Goal: Information Seeking & Learning: Learn about a topic

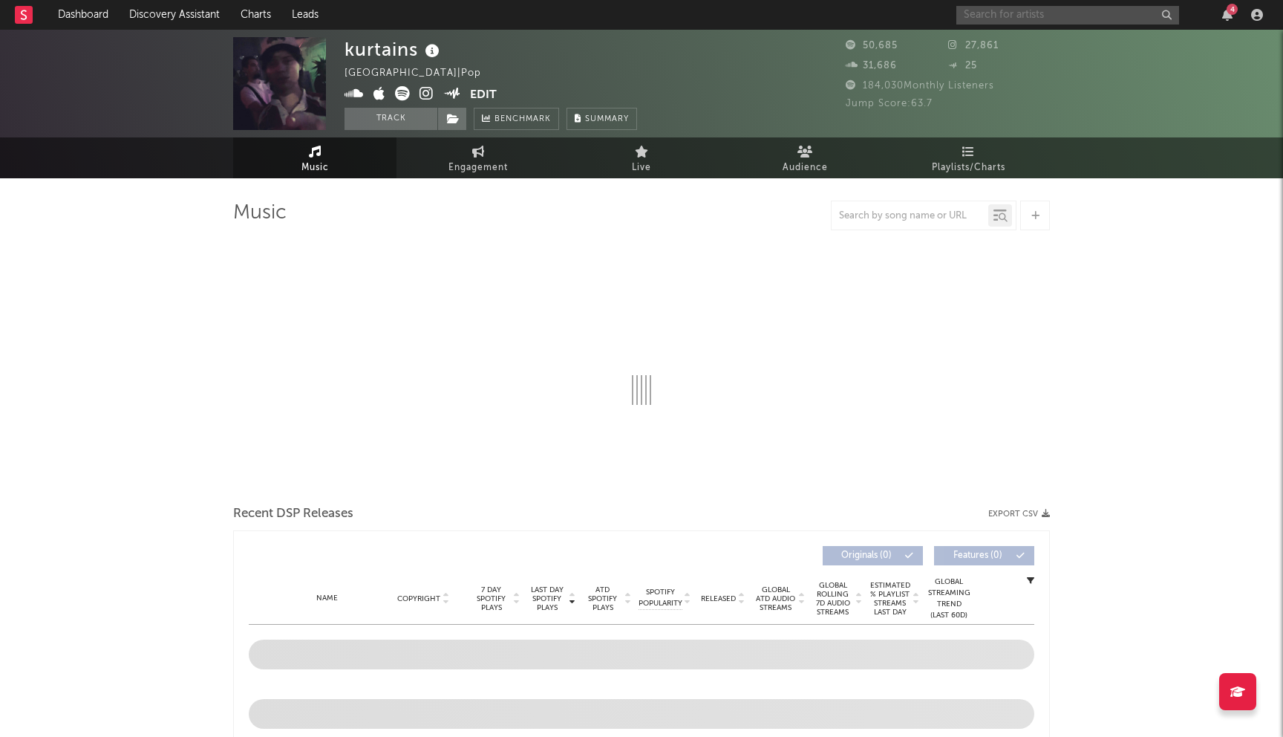
click at [1000, 18] on input "text" at bounding box center [1068, 15] width 223 height 19
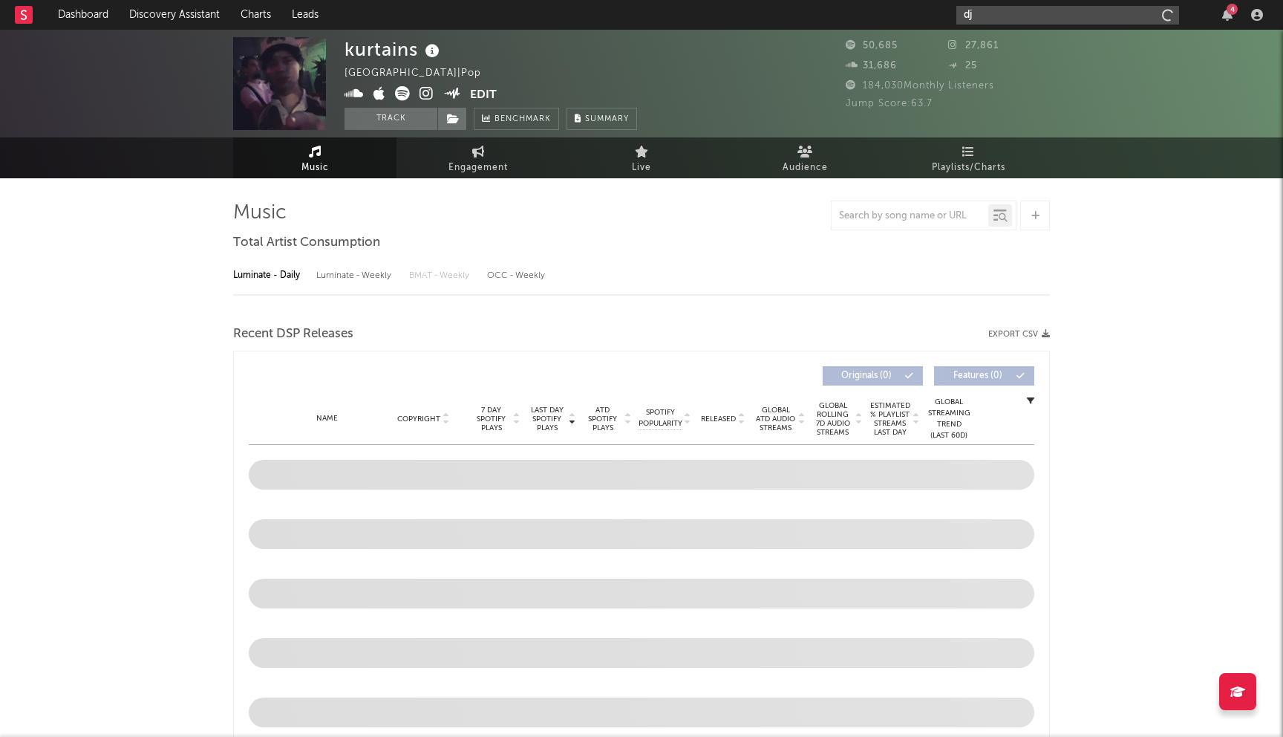
type input "dj"
select select "6m"
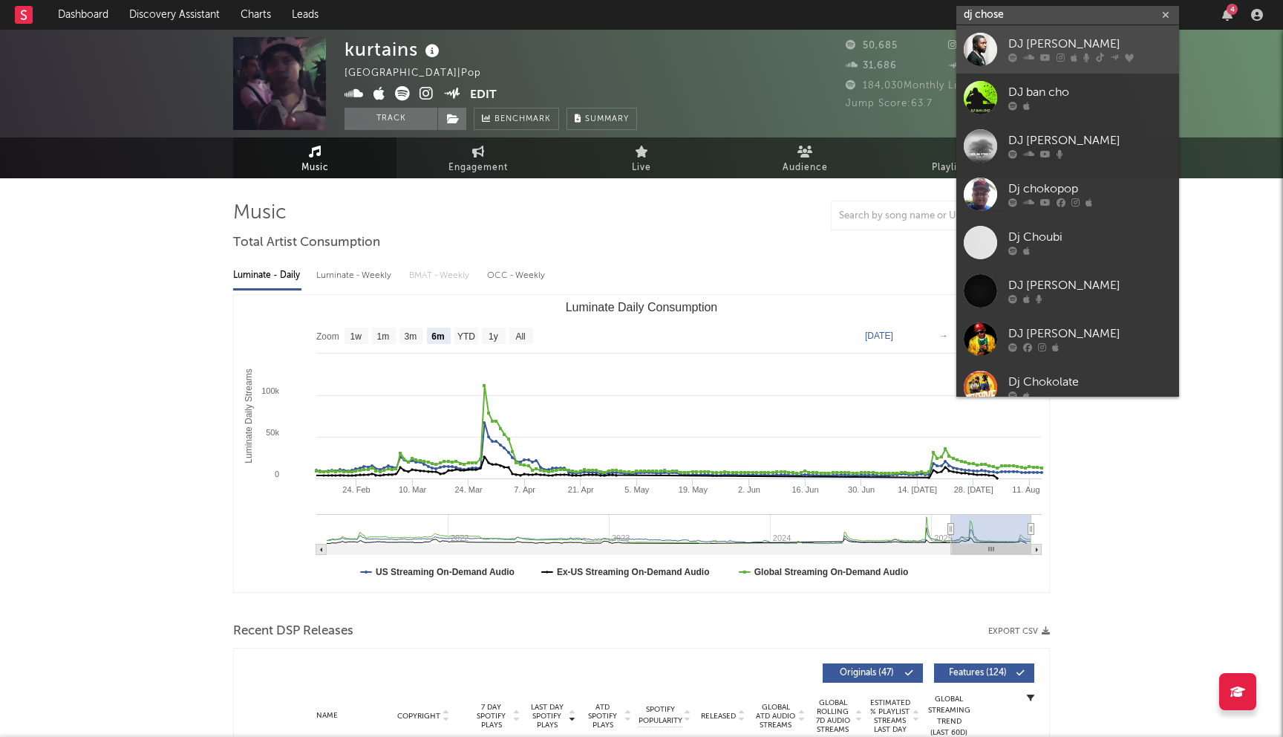
type input "dj chose"
click at [1032, 47] on div "DJ Chose" at bounding box center [1090, 45] width 163 height 18
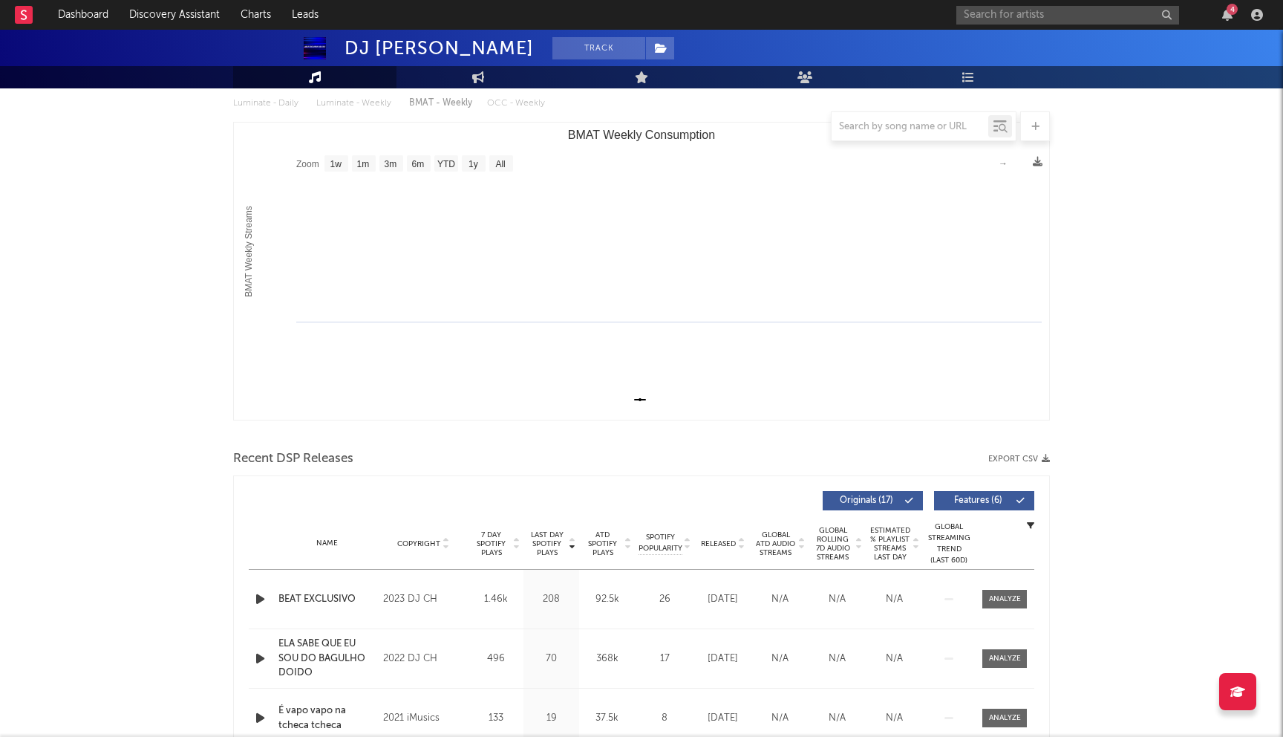
scroll to position [177, 0]
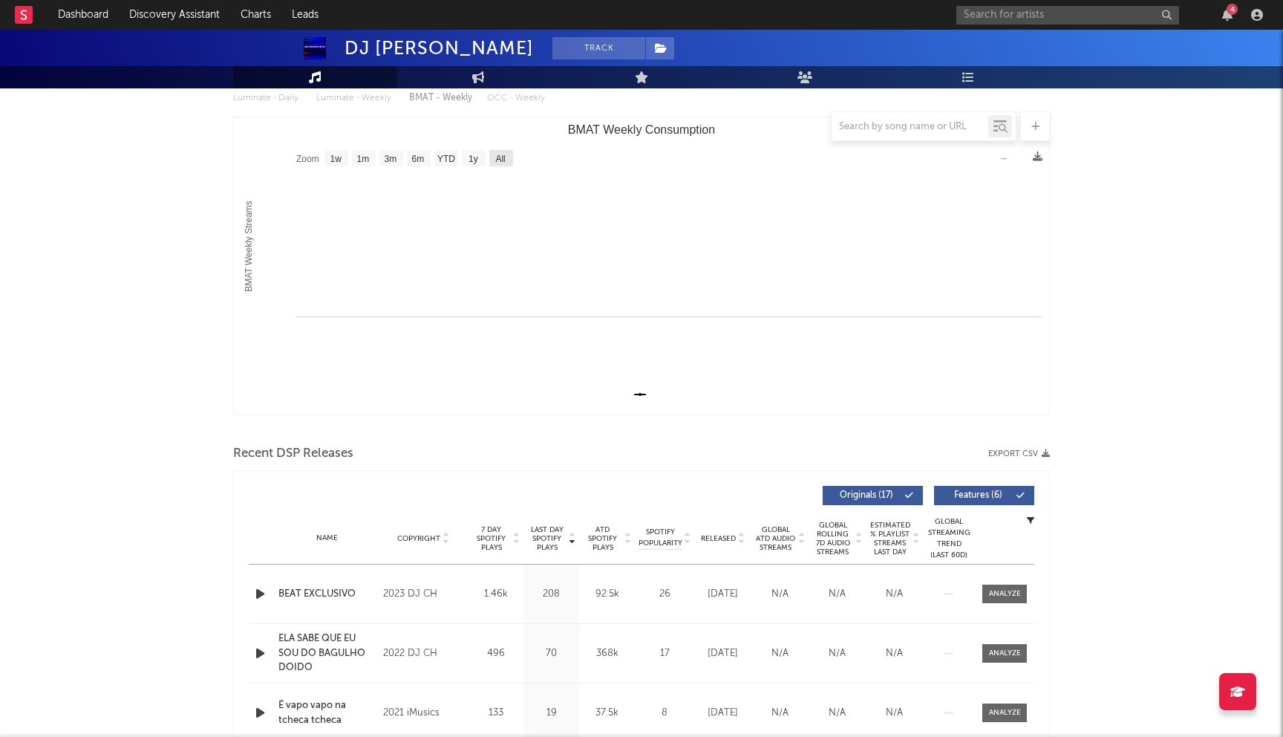
click at [496, 155] on text "All" at bounding box center [500, 159] width 10 height 10
select select "All"
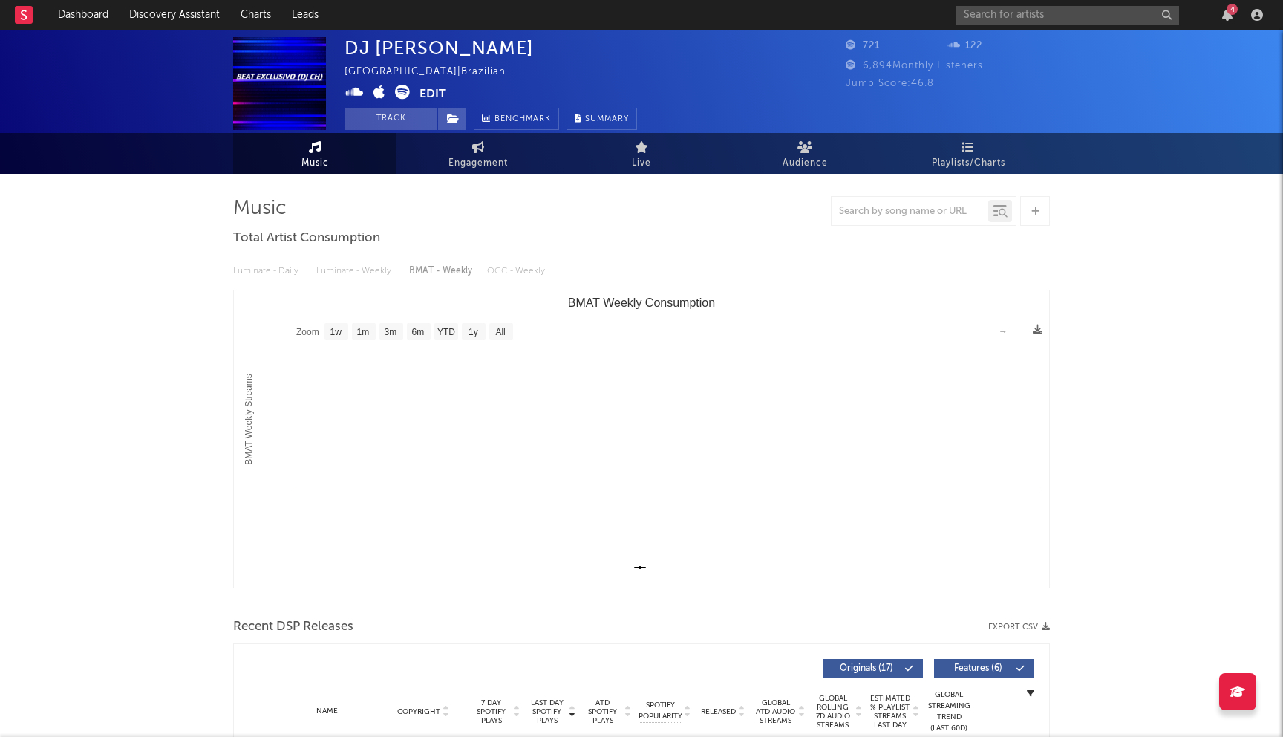
scroll to position [0, 0]
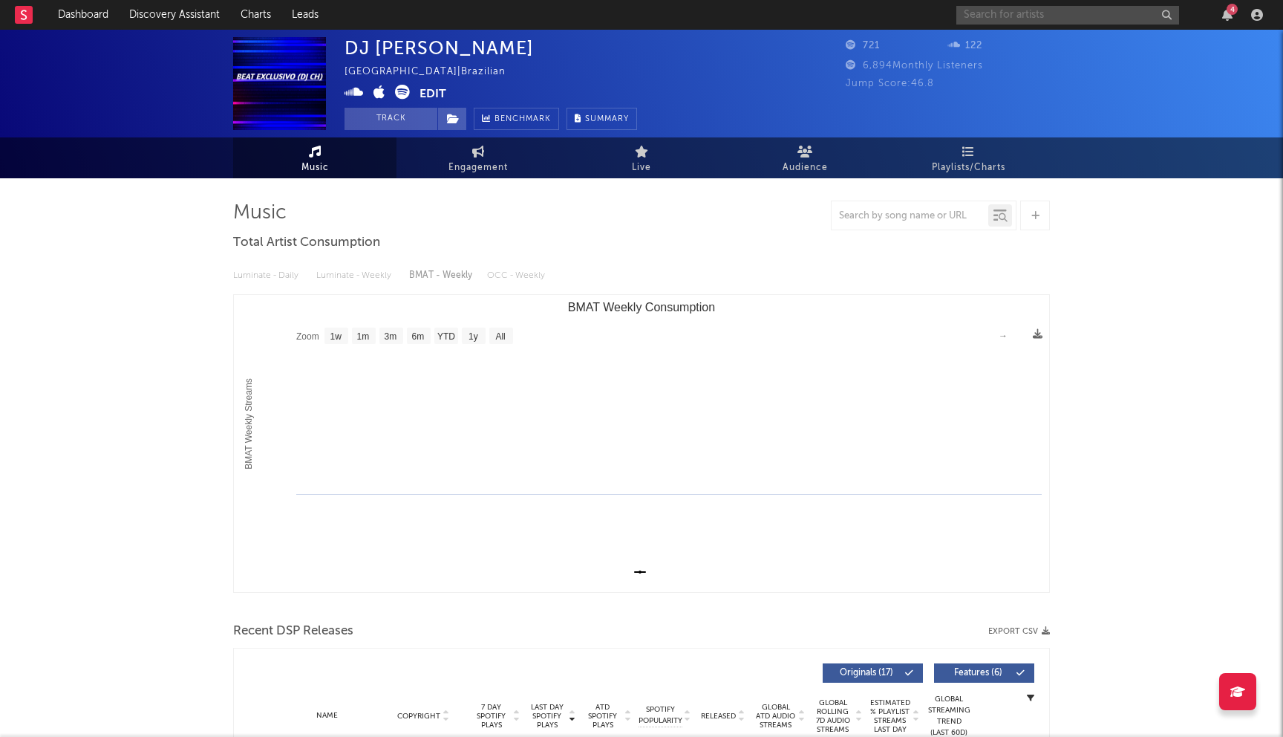
click at [997, 19] on input "text" at bounding box center [1068, 15] width 223 height 19
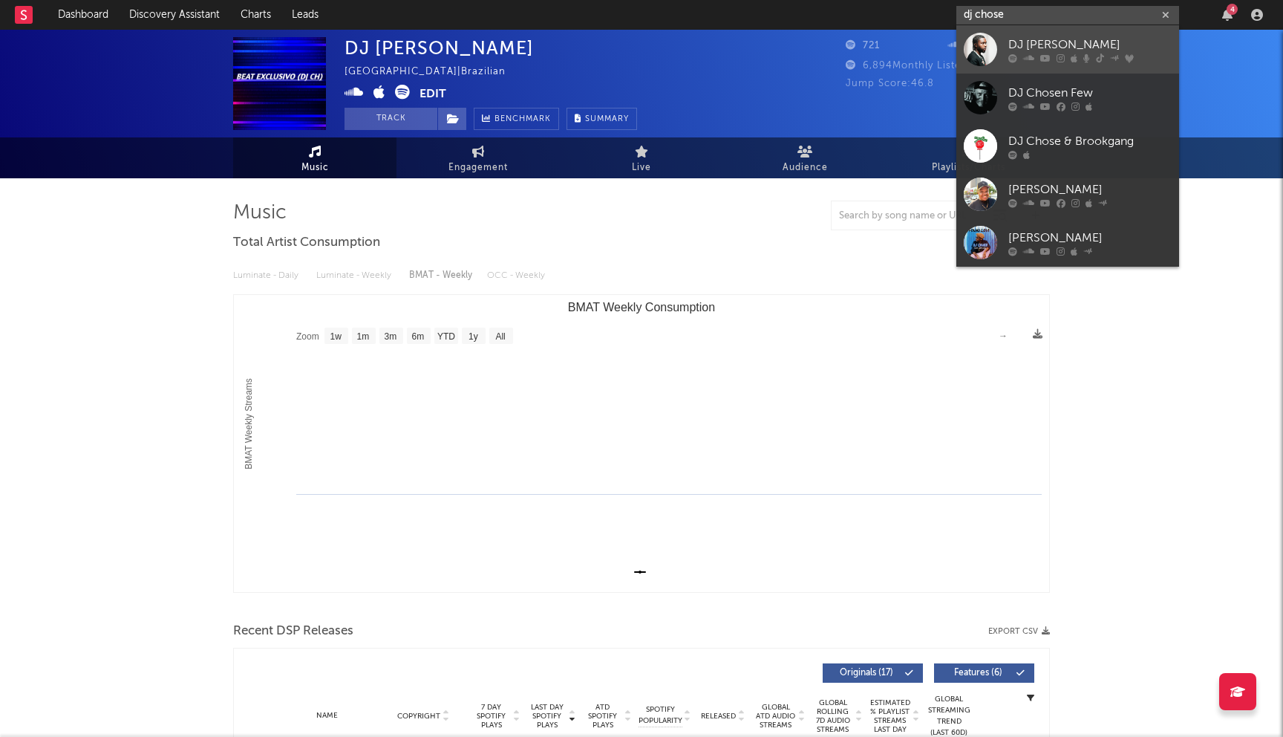
type input "dj chose"
click at [1058, 46] on div "DJ Chose" at bounding box center [1090, 45] width 163 height 18
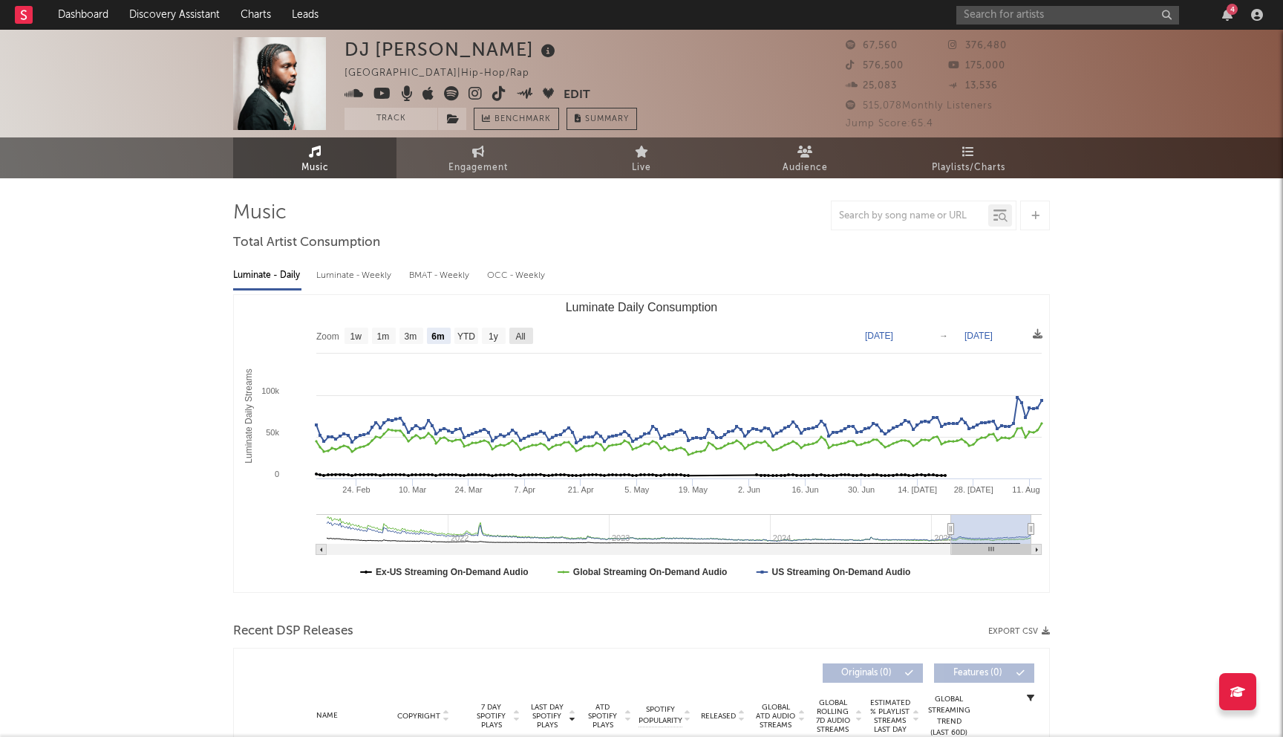
click at [524, 339] on text "All" at bounding box center [520, 336] width 10 height 10
select select "All"
type input "2021-03-31"
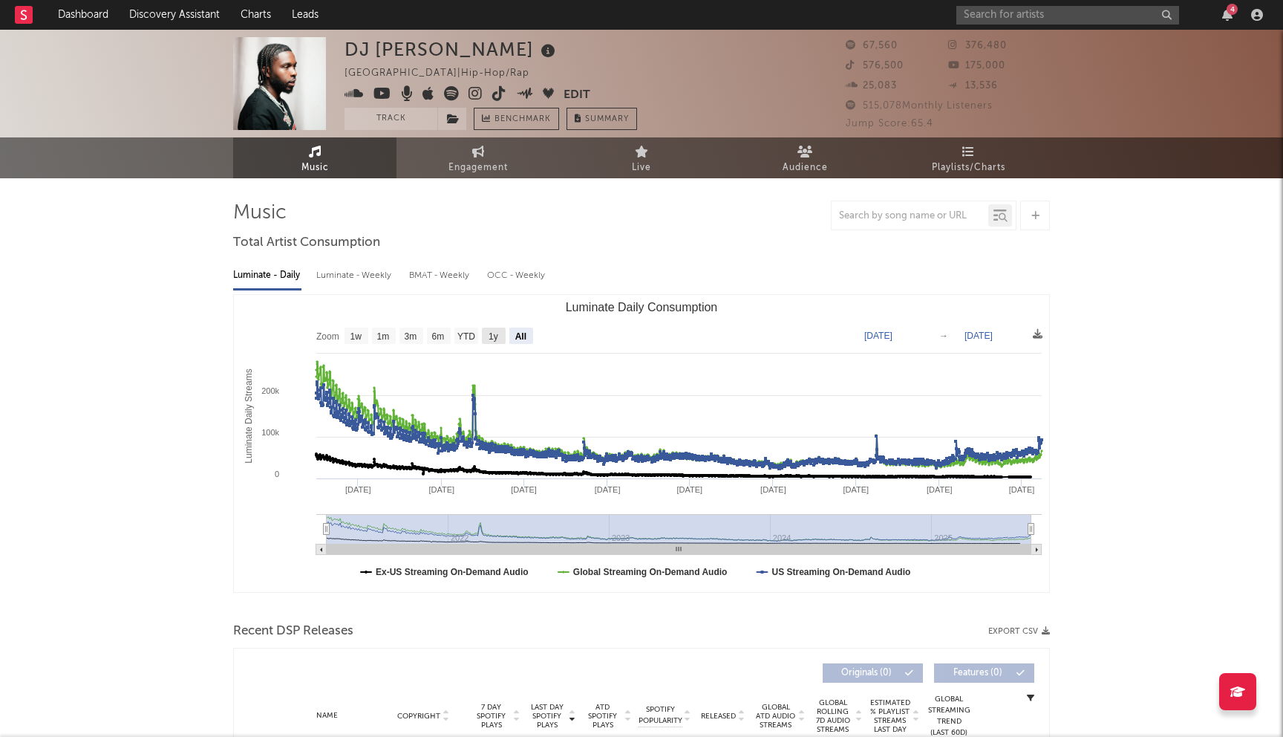
click at [489, 334] on text "1y" at bounding box center [494, 336] width 10 height 10
select select "1y"
type input "2024-08-14"
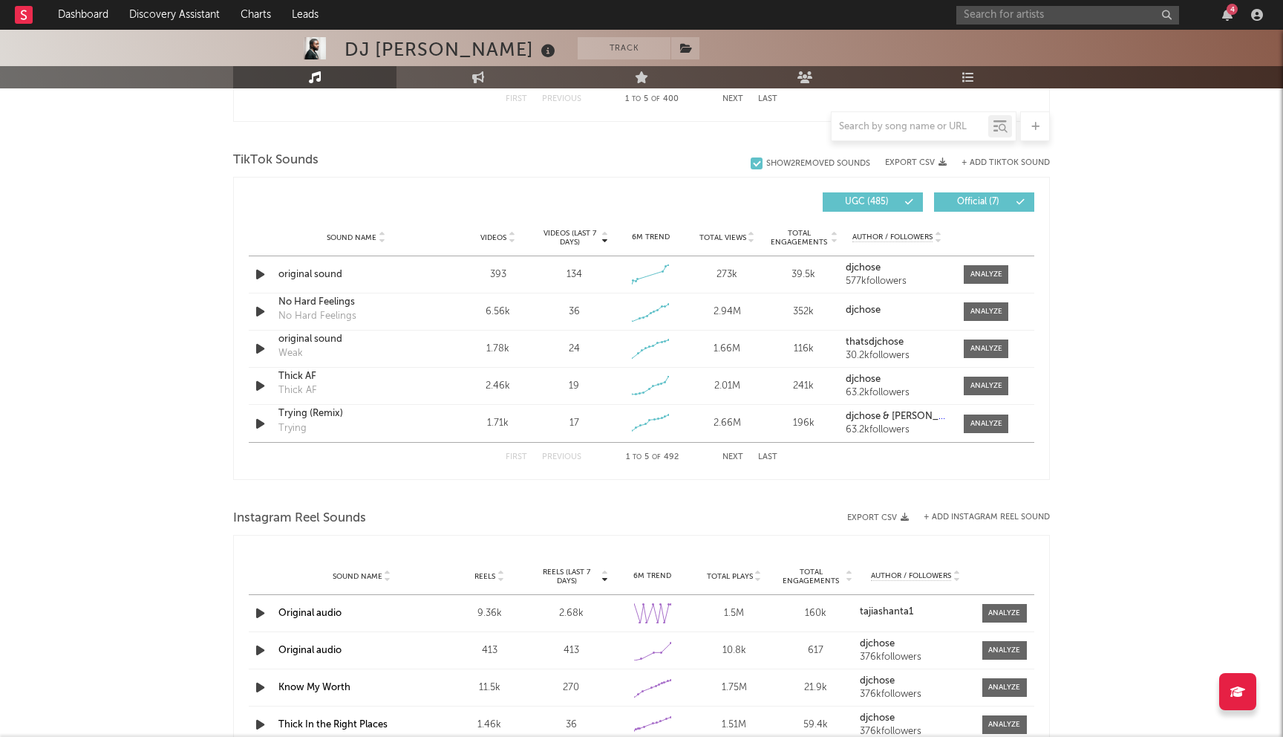
scroll to position [1260, 0]
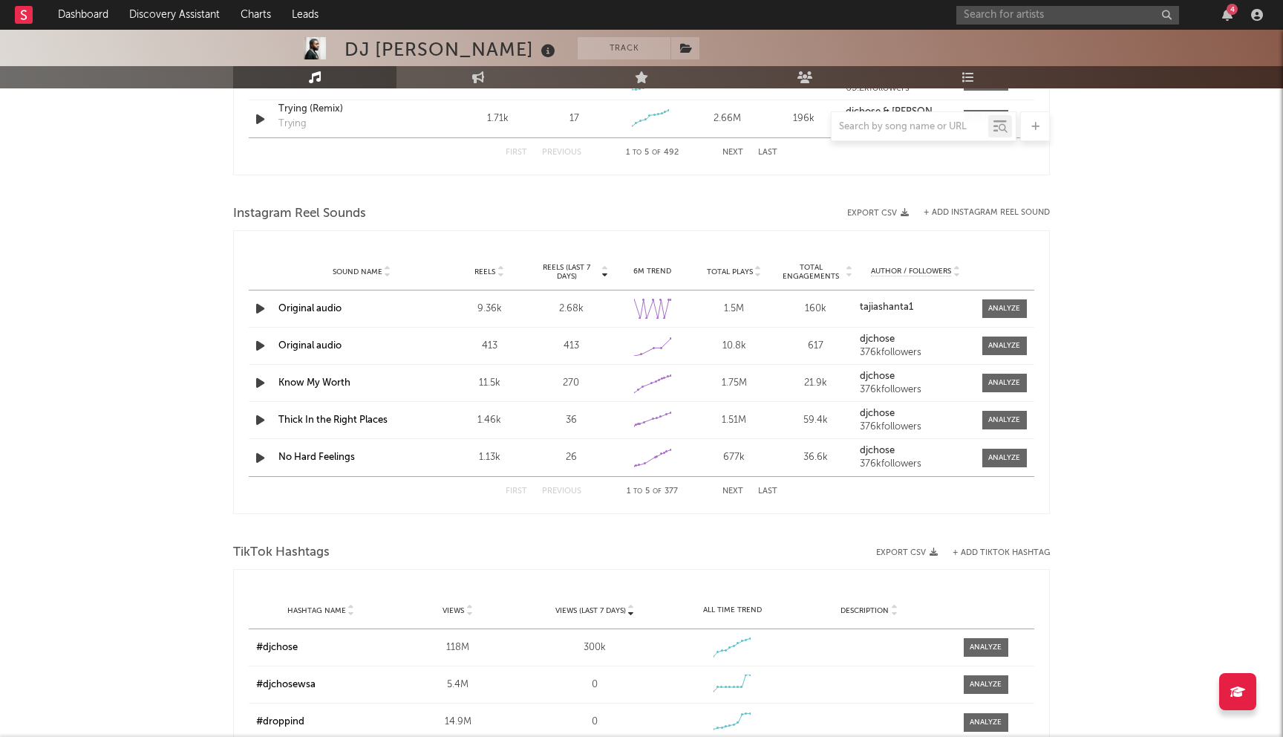
click at [570, 315] on div "2.68k" at bounding box center [571, 309] width 74 height 15
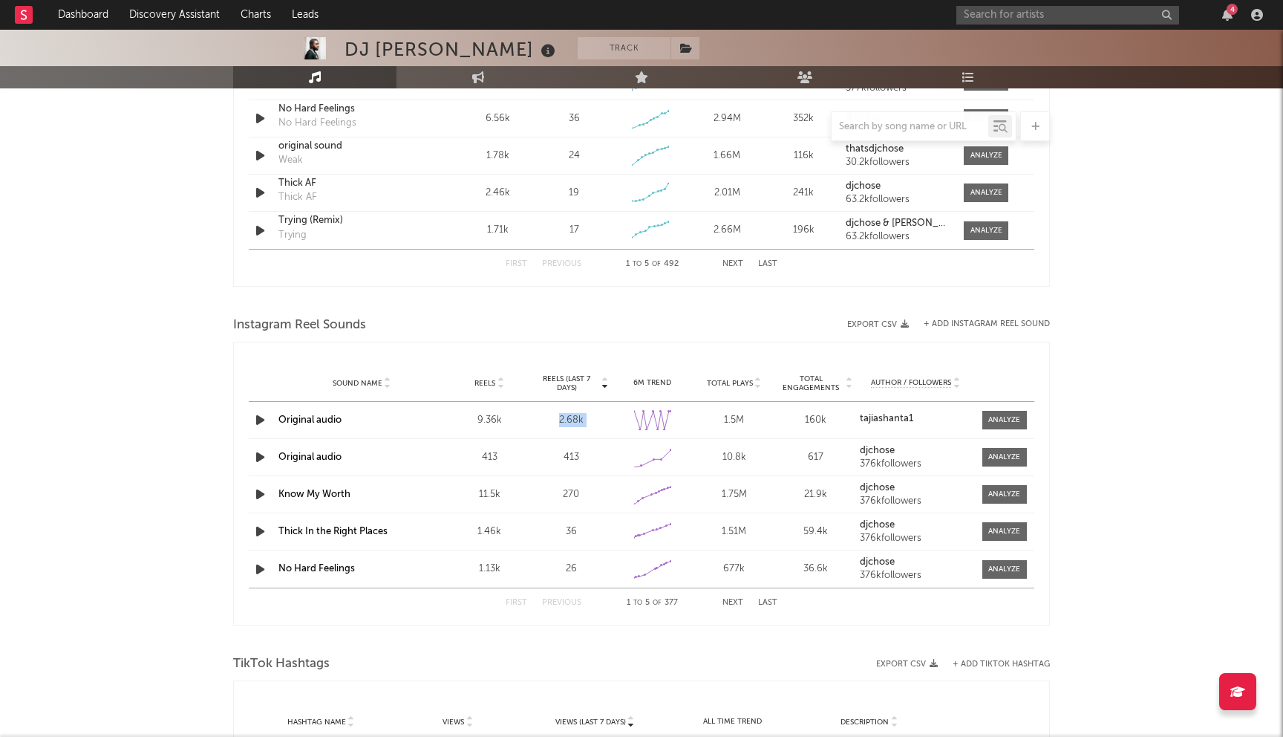
scroll to position [1130, 0]
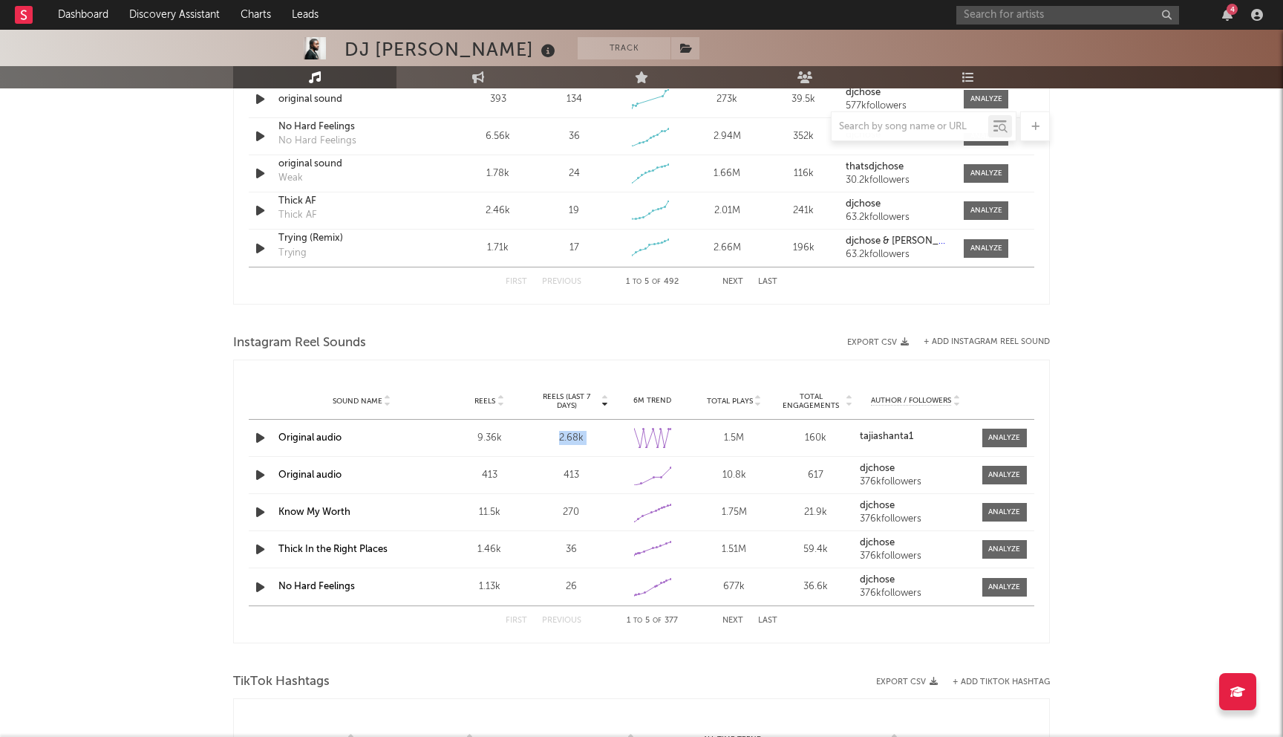
click at [325, 441] on link "Original audio" at bounding box center [309, 438] width 63 height 10
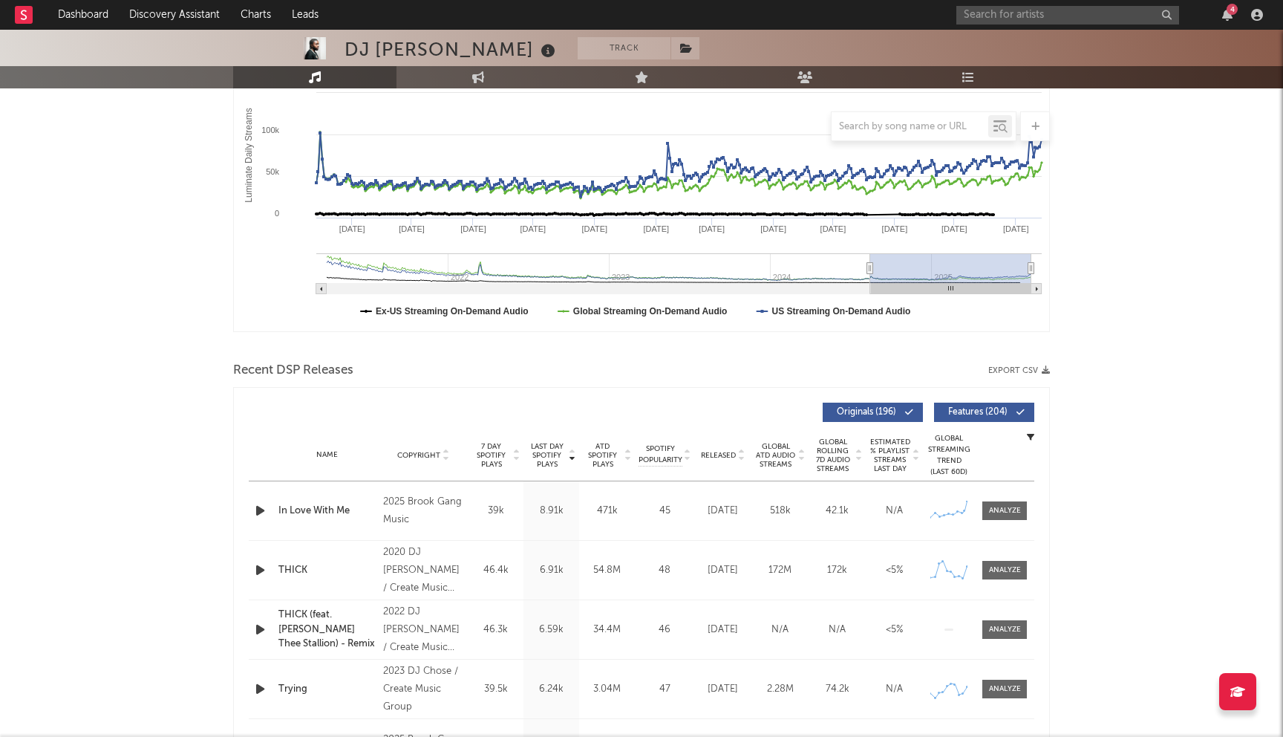
scroll to position [326, 0]
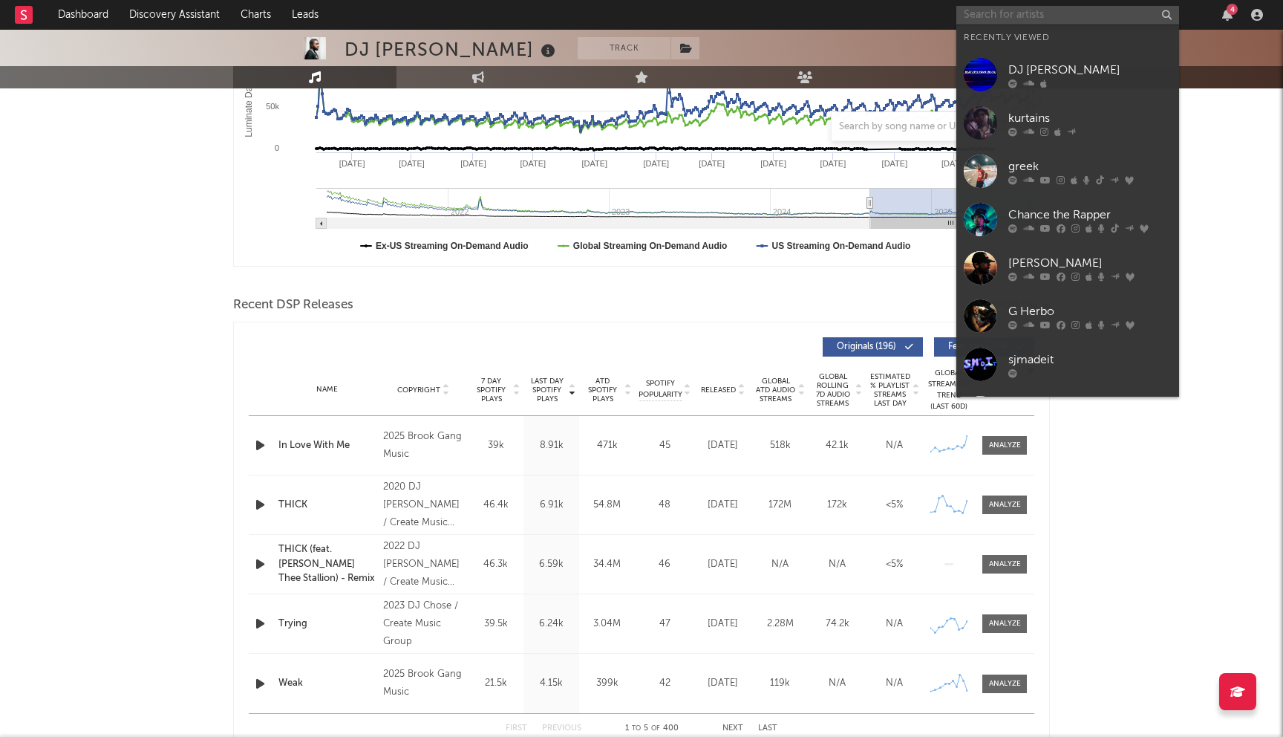
click at [1045, 21] on input "text" at bounding box center [1068, 15] width 223 height 19
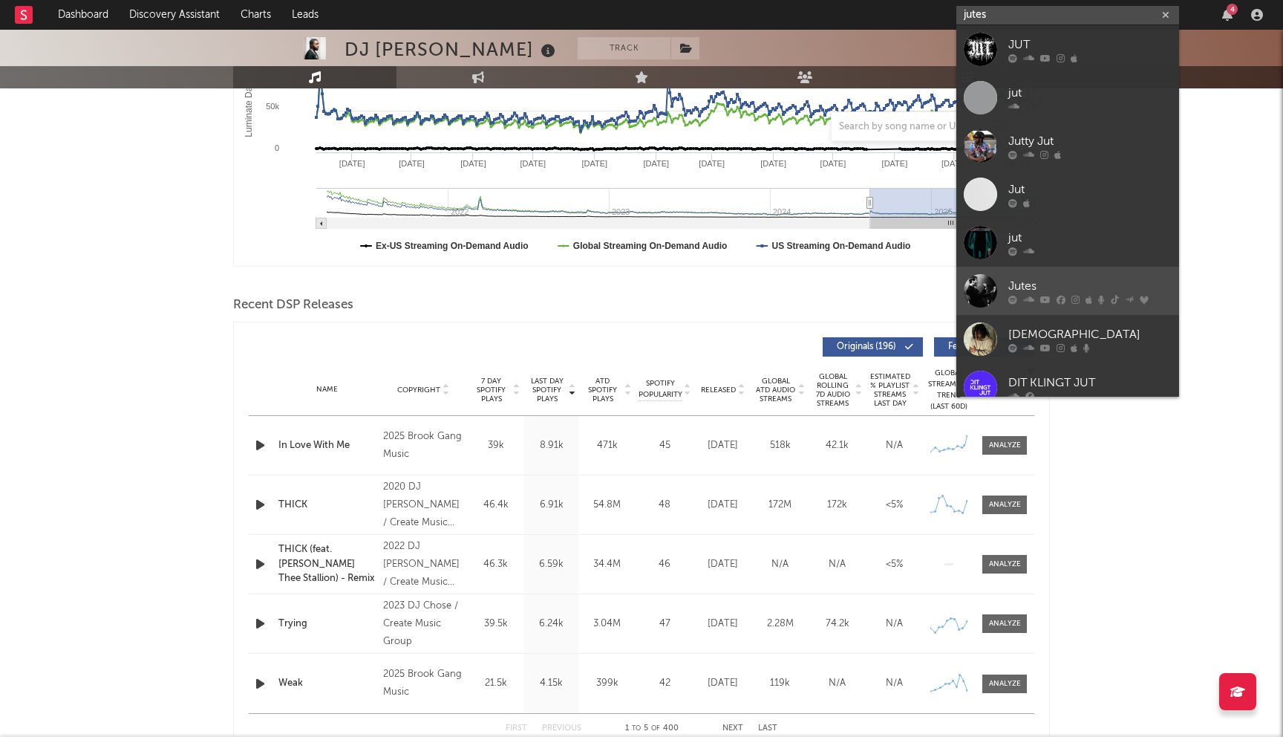
type input "jutes"
click at [1043, 304] on link "Jutes" at bounding box center [1068, 291] width 223 height 48
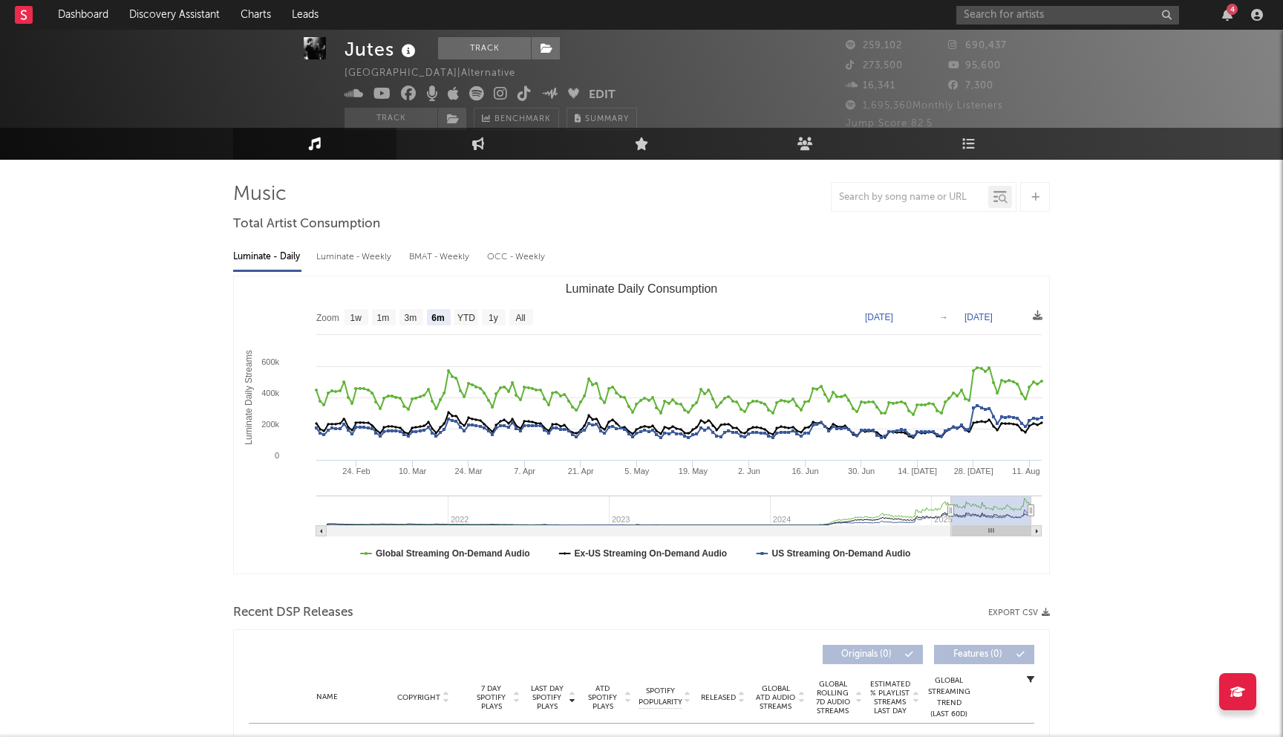
scroll to position [22, 0]
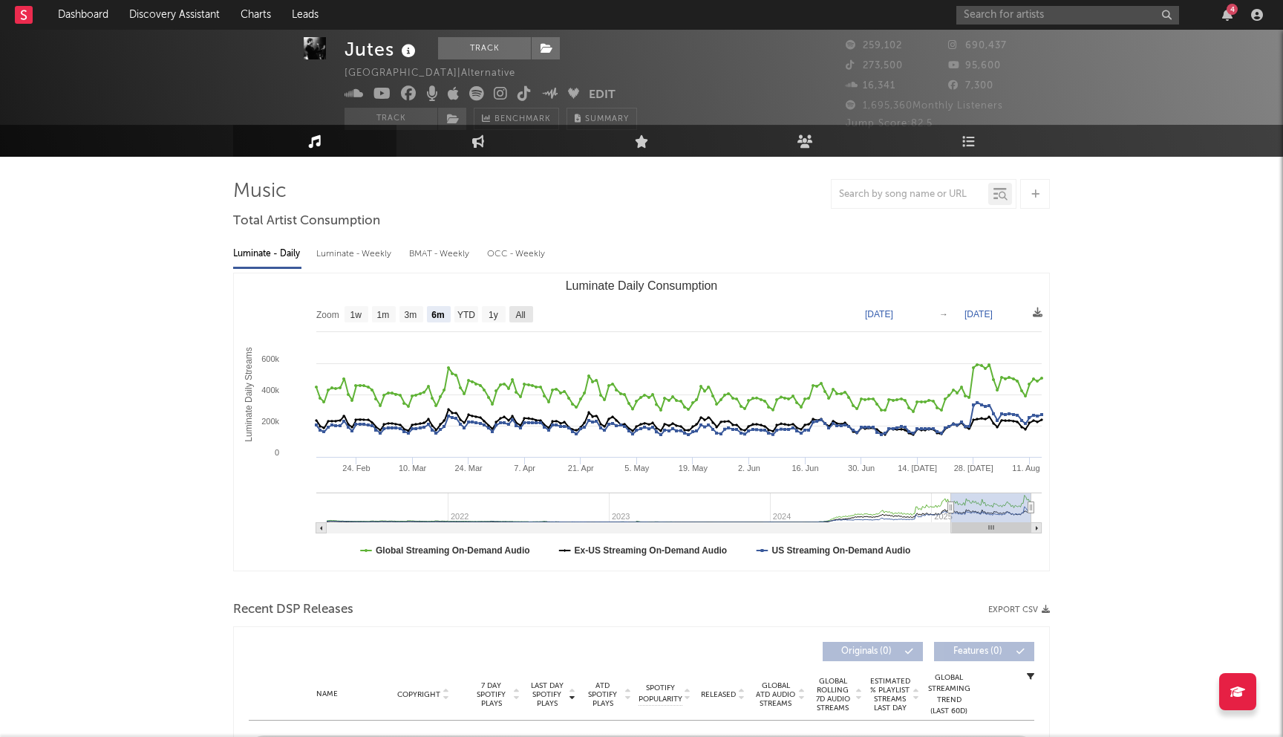
click at [525, 315] on text "All" at bounding box center [520, 315] width 10 height 10
select select "All"
type input "2021-03-31"
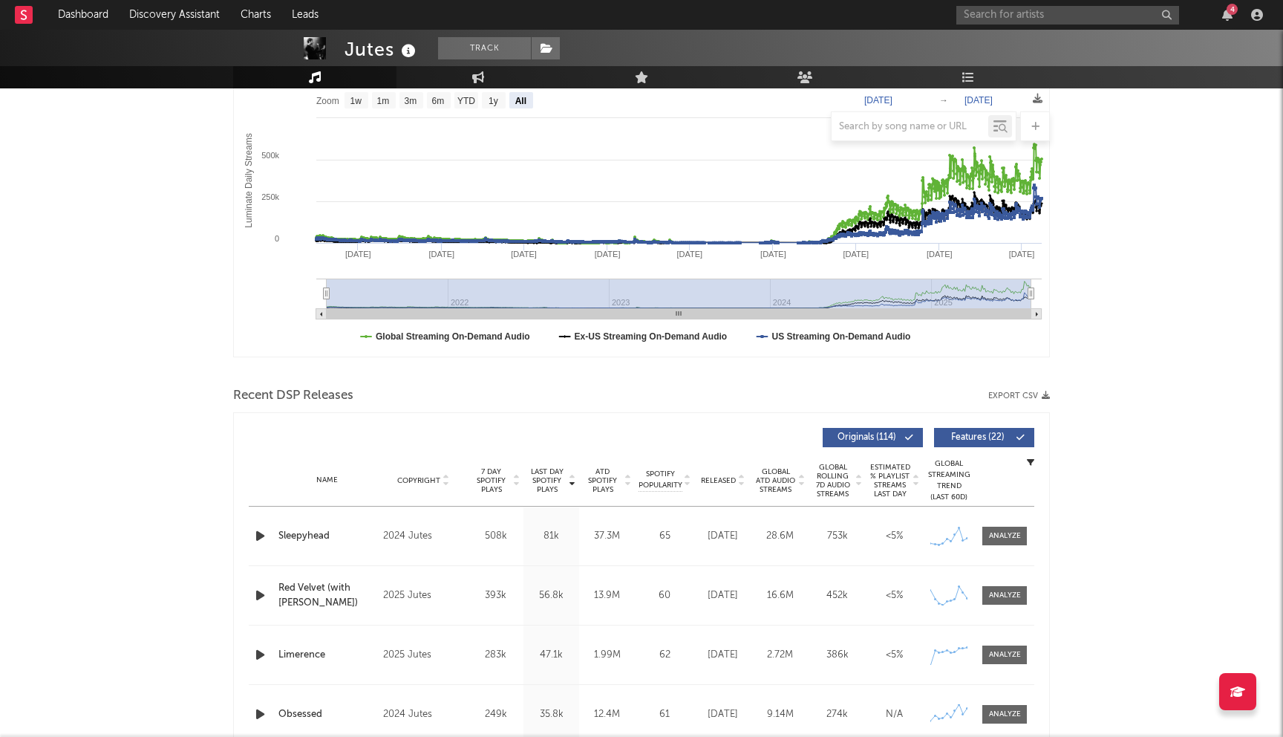
scroll to position [439, 0]
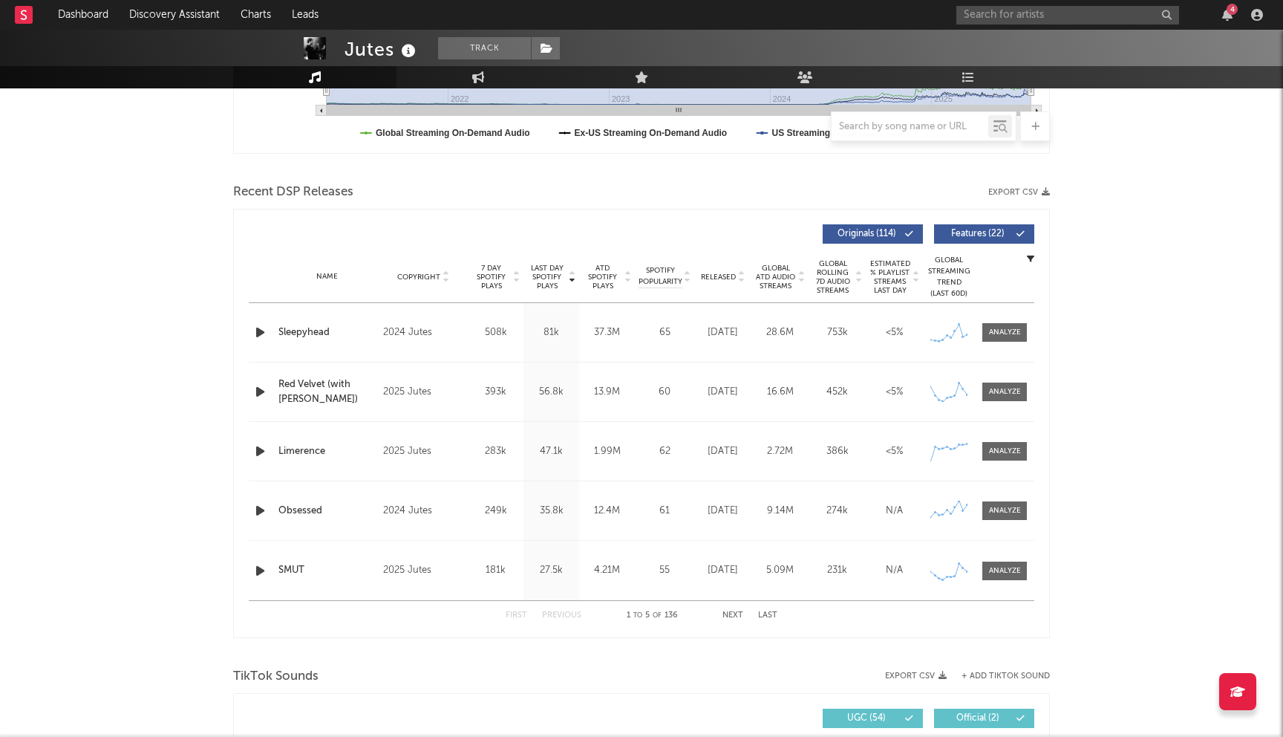
click at [729, 617] on button "Next" at bounding box center [733, 615] width 21 height 8
click at [551, 614] on button "Previous" at bounding box center [561, 615] width 39 height 8
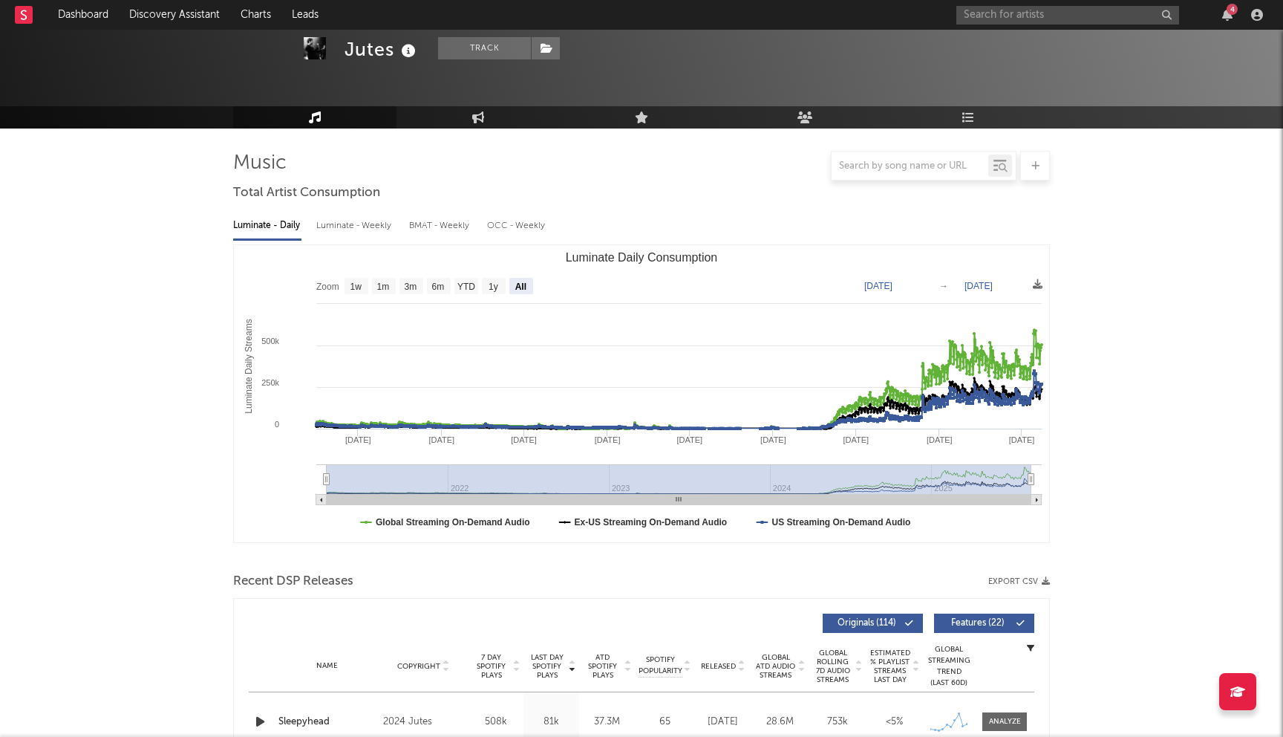
scroll to position [0, 0]
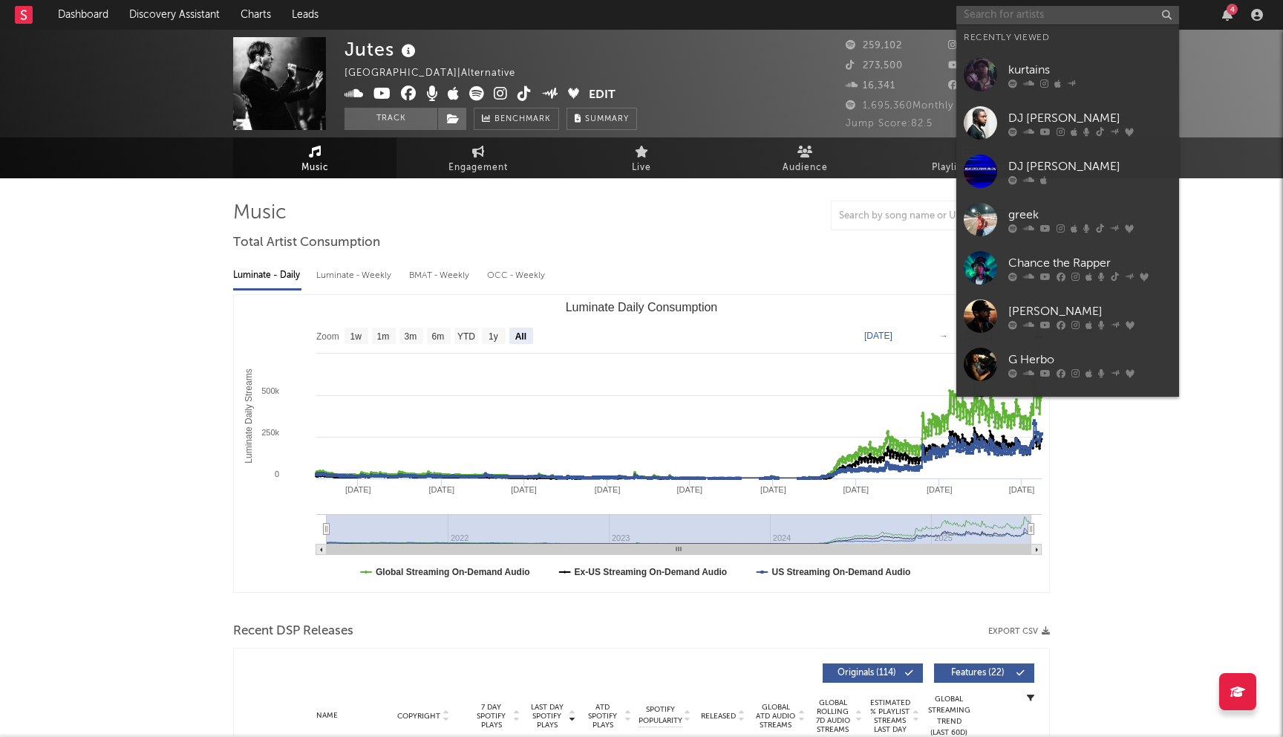
click at [1010, 20] on input "text" at bounding box center [1068, 15] width 223 height 19
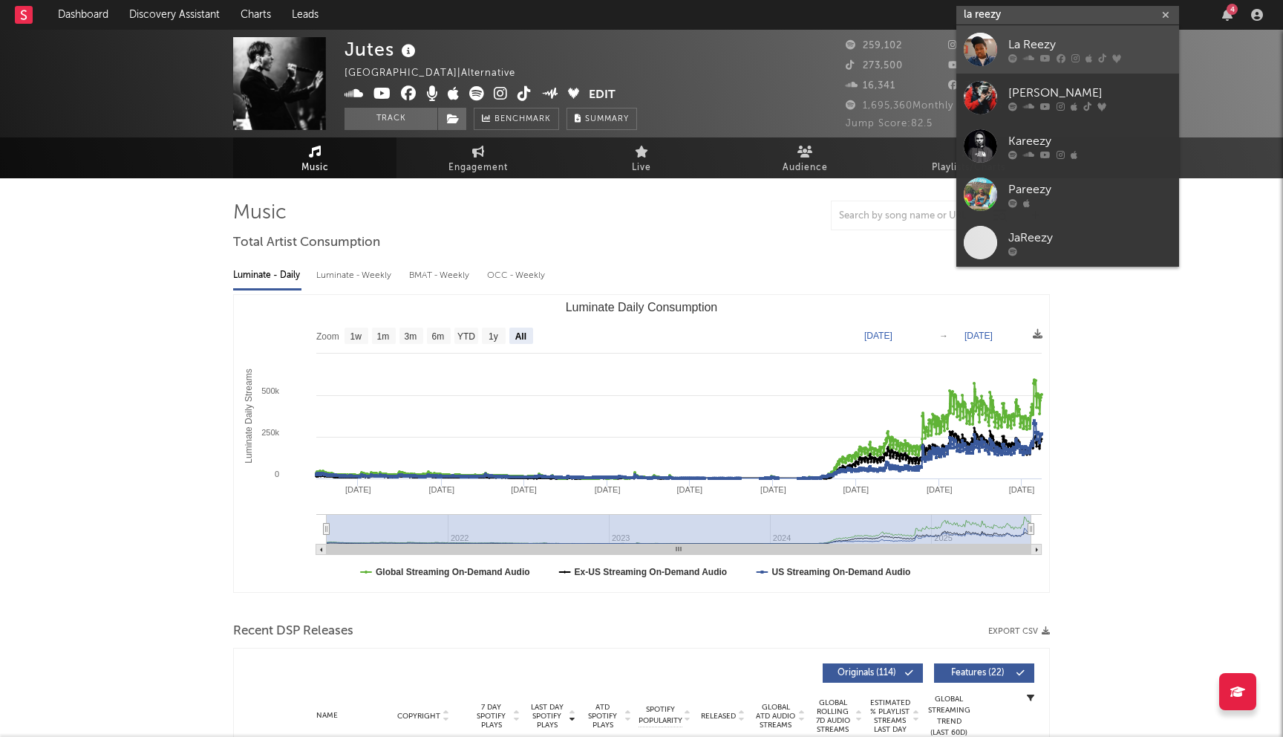
type input "la reezy"
click at [1052, 41] on div "La Reezy" at bounding box center [1090, 45] width 163 height 18
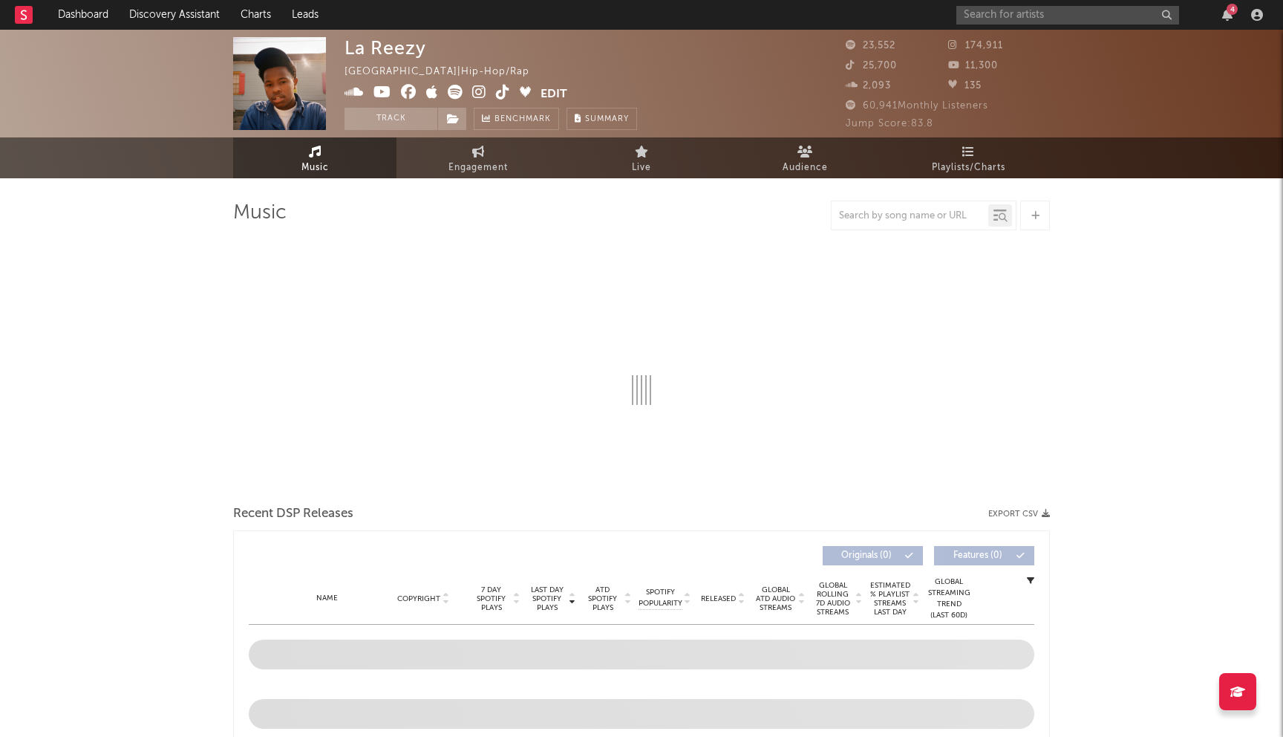
select select "6m"
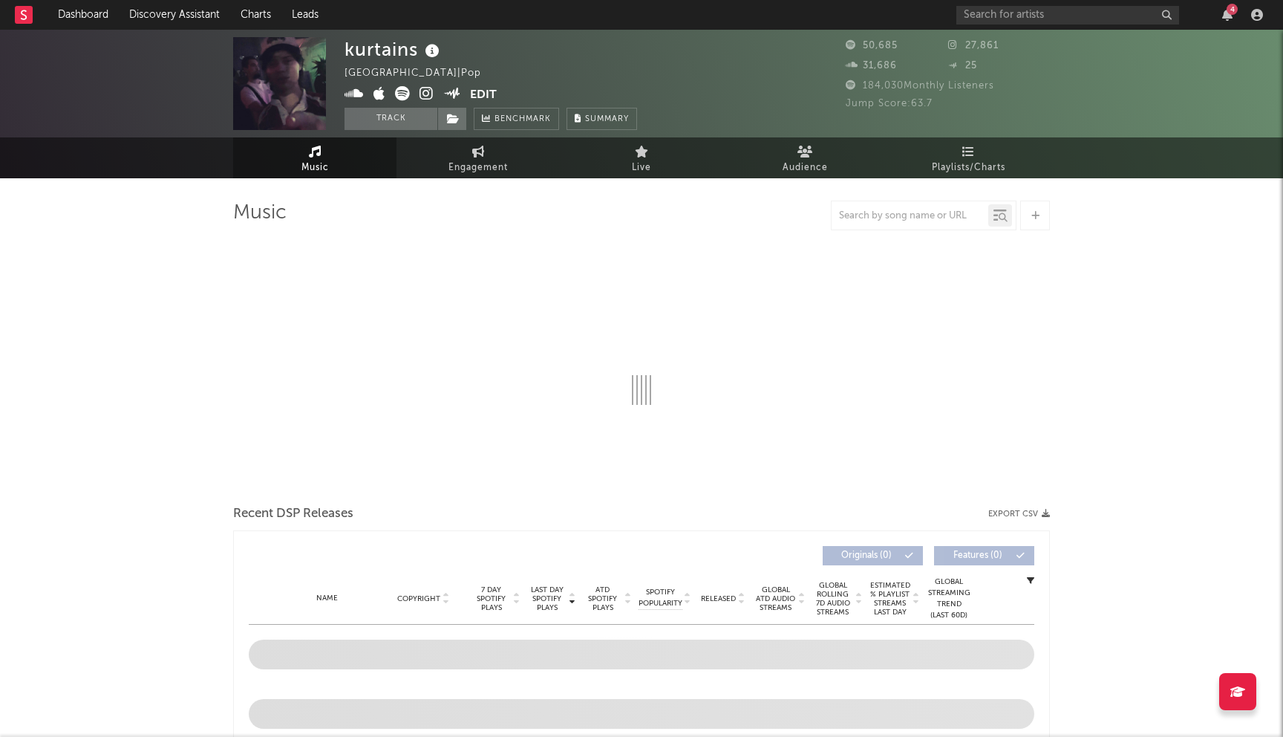
select select "6m"
